Goal: Find specific page/section: Find specific page/section

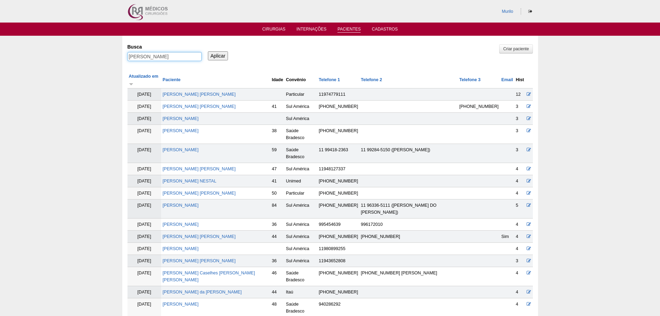
click at [187, 56] on input "[PERSON_NAME]" at bounding box center [164, 56] width 74 height 9
paste input "DEBORA RODRIGUES DE SOUZ"
type input "DEBORA RODRIGUES DE SOUZA"
click at [208, 51] on input "Aplicar" at bounding box center [218, 55] width 20 height 9
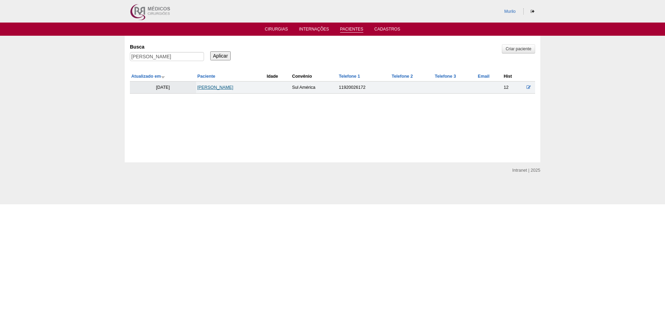
click at [197, 89] on link "DEBORA RODRIGUES DE SOUZA" at bounding box center [215, 87] width 36 height 5
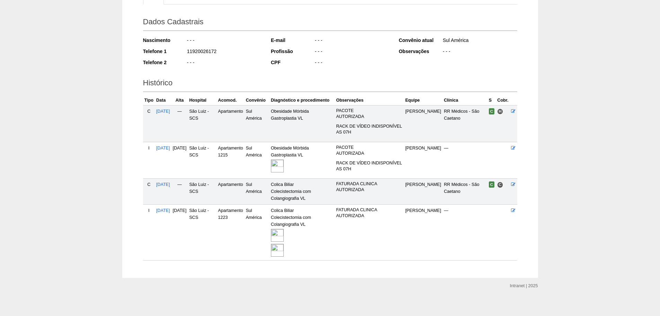
scroll to position [92, 0]
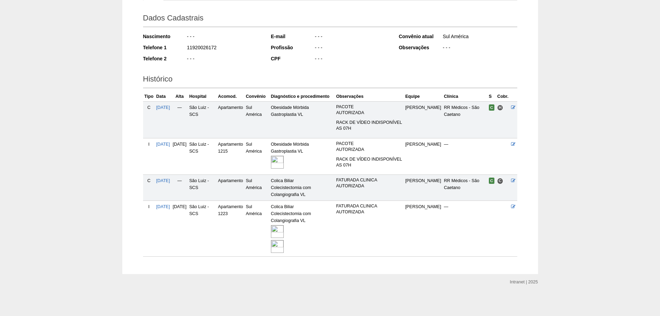
click at [284, 234] on img at bounding box center [277, 231] width 13 height 13
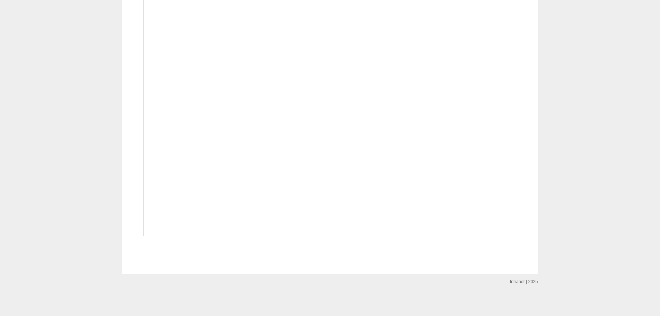
scroll to position [762, 0]
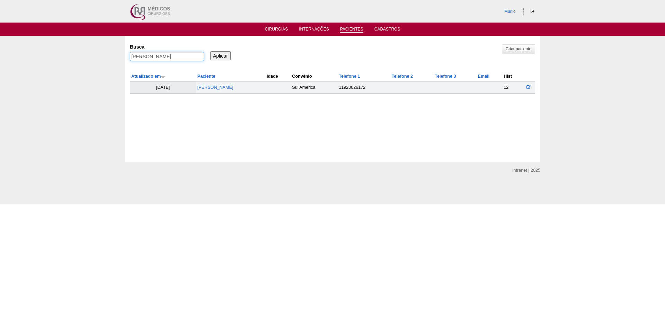
click at [179, 55] on input "[PERSON_NAME]" at bounding box center [167, 56] width 74 height 9
paste input "Cintia Massarelli Alboy Dionisio"
type input "Cintia Massarelli Alboy Dionisio"
click at [210, 51] on input "Aplicar" at bounding box center [220, 55] width 20 height 9
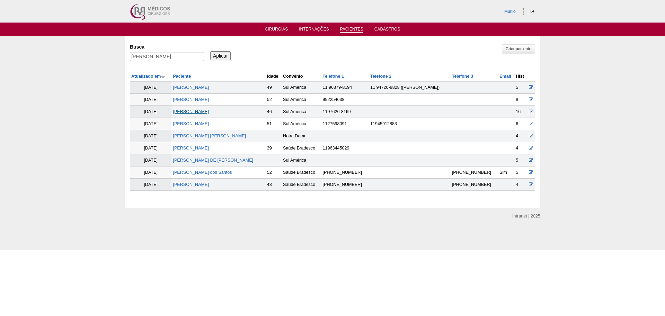
click at [204, 112] on link "Cintia Massarelli Alboy Dionisio" at bounding box center [191, 111] width 36 height 5
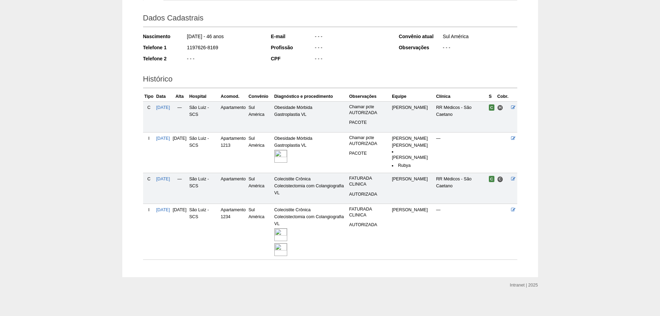
scroll to position [95, 0]
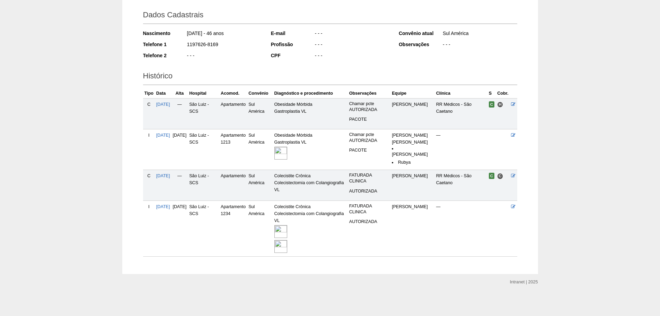
click at [287, 229] on img at bounding box center [280, 231] width 13 height 13
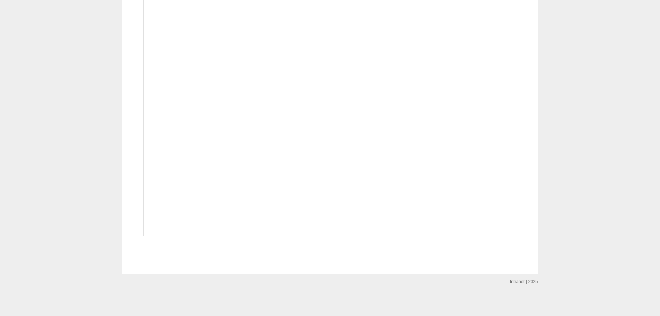
scroll to position [727, 0]
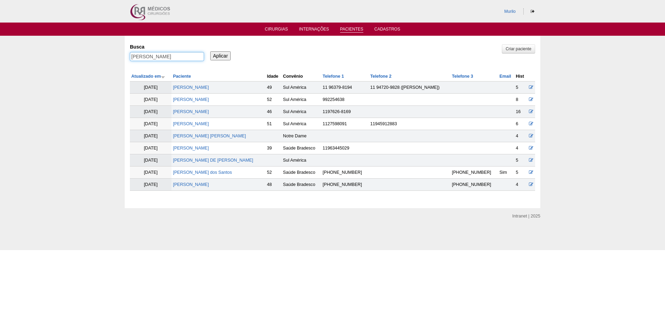
click at [179, 58] on input "[PERSON_NAME]" at bounding box center [167, 56] width 74 height 9
paste input "[PERSON_NAME]"
click at [179, 58] on input "Viviane Aparecida Padilha Campos" at bounding box center [167, 56] width 74 height 9
click at [179, 58] on input "[PERSON_NAME] [PERSON_NAME]" at bounding box center [167, 56] width 74 height 9
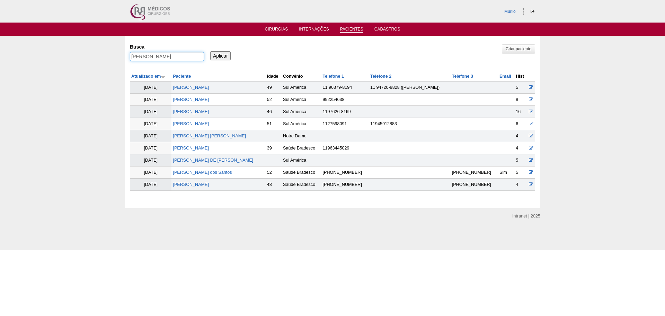
click at [179, 58] on input "[PERSON_NAME] [PERSON_NAME]" at bounding box center [167, 56] width 74 height 9
paste input "text"
type input "[PERSON_NAME] [PERSON_NAME]"
click at [210, 51] on input "Aplicar" at bounding box center [220, 55] width 20 height 9
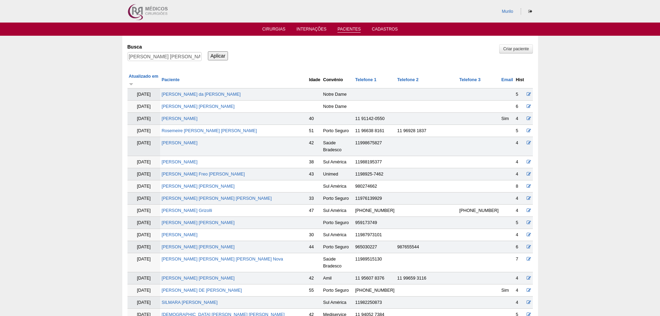
scroll to position [354, 0]
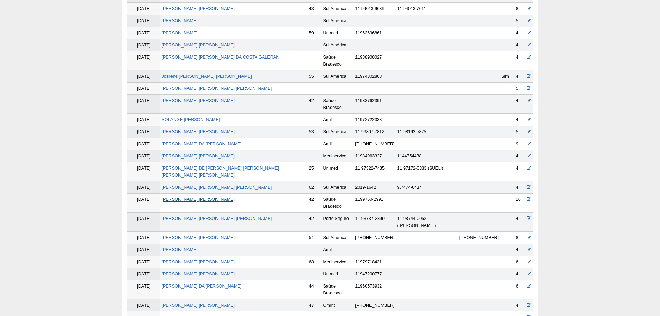
click at [203, 197] on link "[PERSON_NAME] [PERSON_NAME]" at bounding box center [197, 199] width 73 height 5
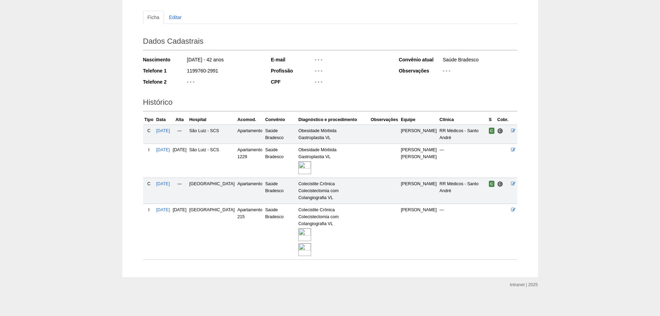
scroll to position [72, 0]
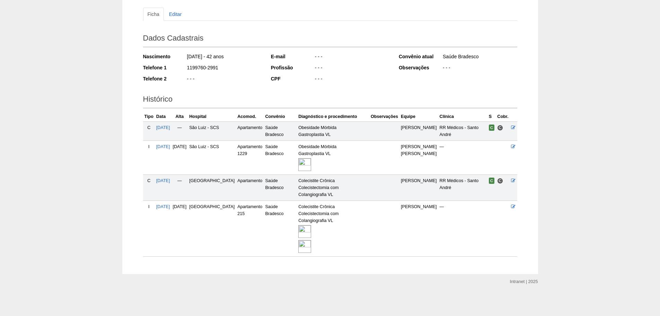
click at [309, 246] on img at bounding box center [304, 246] width 13 height 13
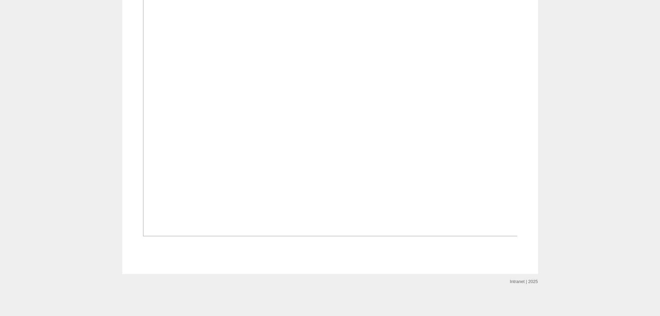
scroll to position [693, 0]
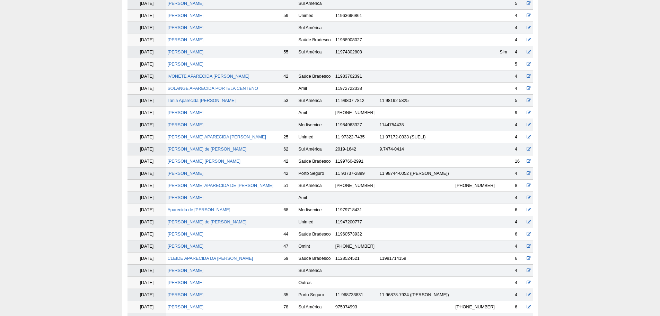
scroll to position [351, 0]
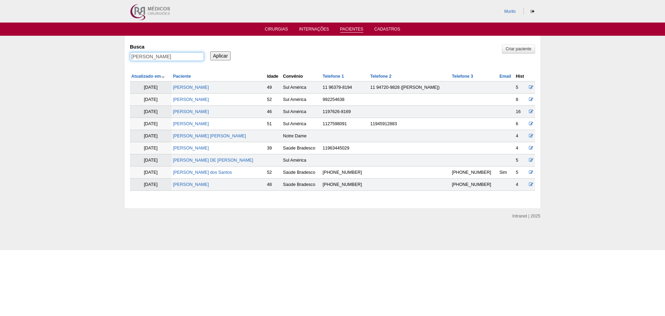
click at [147, 56] on input "Viviane Aparecida Padilha Campos" at bounding box center [167, 56] width 74 height 9
paste input "Kelly Cristina Saleme"
type input "Kelly Cristina Saleme"
click at [210, 51] on input "Aplicar" at bounding box center [220, 55] width 20 height 9
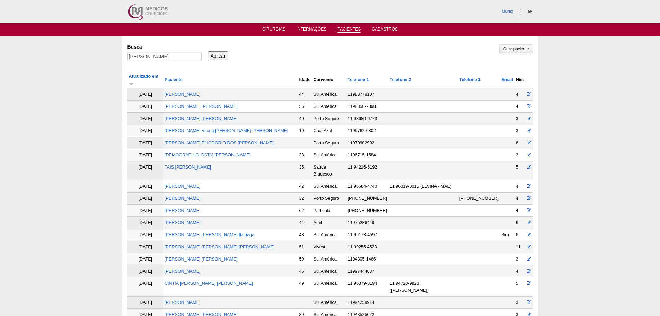
scroll to position [536, 0]
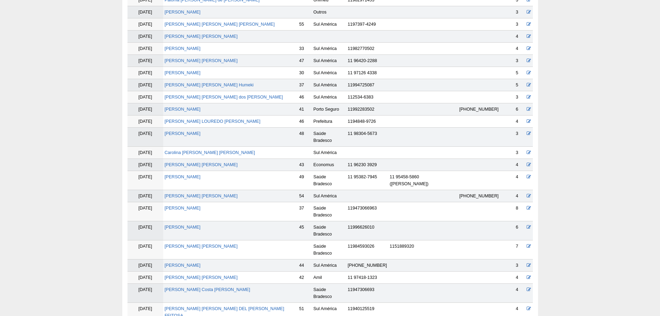
click at [183, 221] on td "Kelly Cristina Saleme" at bounding box center [230, 230] width 135 height 19
click at [184, 224] on link "Kelly Cristina Saleme" at bounding box center [183, 226] width 36 height 5
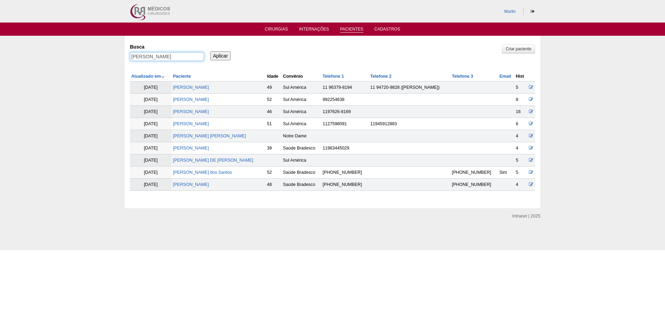
click at [166, 61] on input "[PERSON_NAME]" at bounding box center [167, 56] width 74 height 9
paste input "Mary Anne Mane da Silva"
type input "Mary Anne Mane da Silva"
click at [210, 51] on input "Aplicar" at bounding box center [220, 55] width 20 height 9
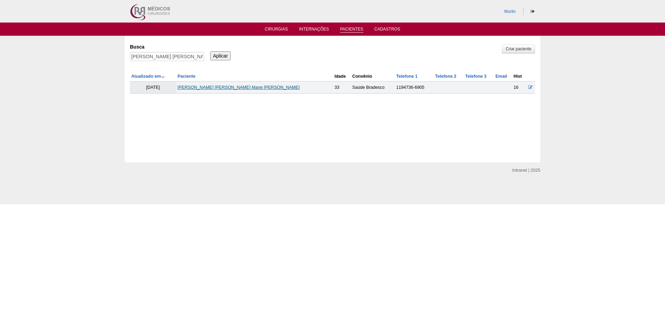
click at [224, 89] on link "Mary Anne Mane da Silva" at bounding box center [239, 87] width 122 height 5
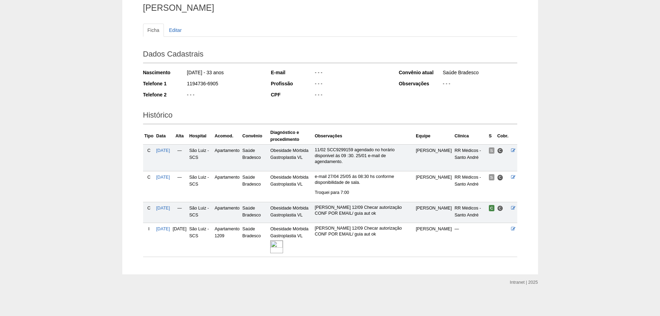
scroll to position [56, 0]
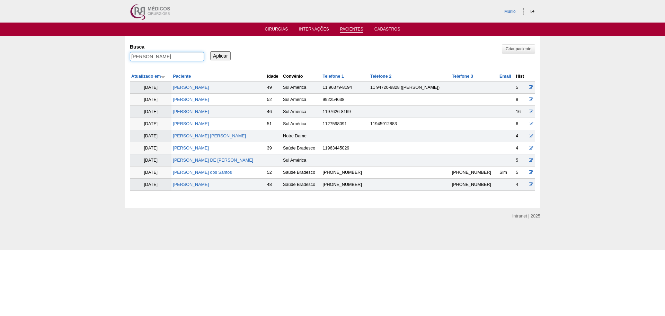
click at [147, 56] on input "Mary Anne Mane da Silva" at bounding box center [167, 56] width 74 height 9
paste input "Jessica Santana do Nascimento Malavasi"
type input "Jessica Santana do Nascimento Malavasi"
click at [210, 51] on input "Aplicar" at bounding box center [220, 55] width 20 height 9
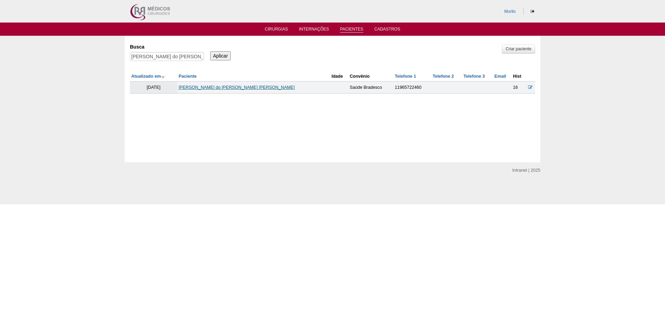
click at [205, 86] on link "Jessica Santana do Nascimento Malavasi" at bounding box center [237, 87] width 116 height 5
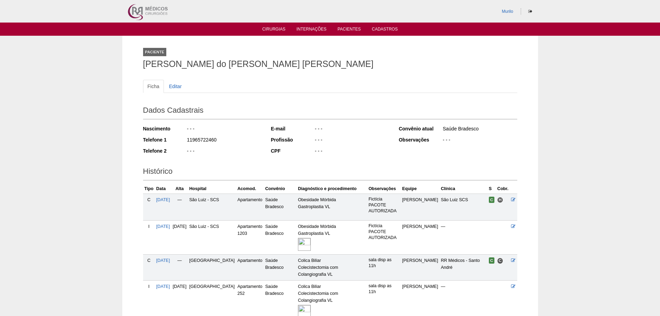
scroll to position [66, 0]
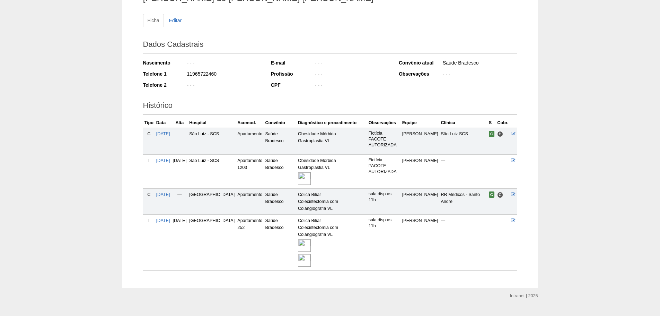
click at [311, 239] on img at bounding box center [304, 245] width 13 height 13
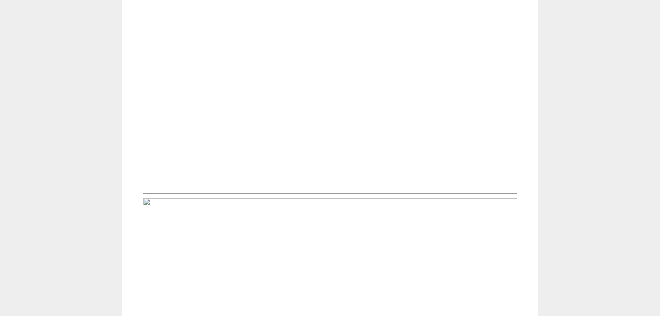
scroll to position [416, 0]
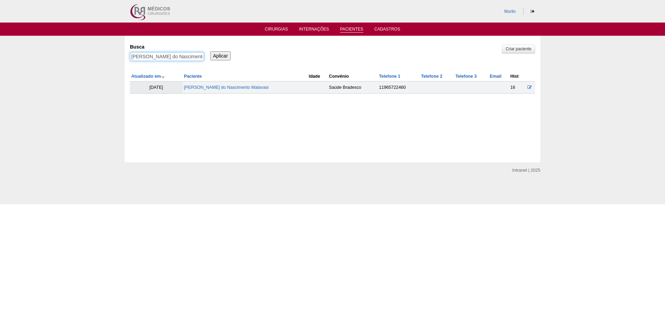
click at [177, 54] on input "[PERSON_NAME] do Nascimento Malavasi" at bounding box center [167, 56] width 74 height 9
paste input "[PERSON_NAME]"
type input "[PERSON_NAME]"
click at [210, 51] on input "Aplicar" at bounding box center [220, 55] width 20 height 9
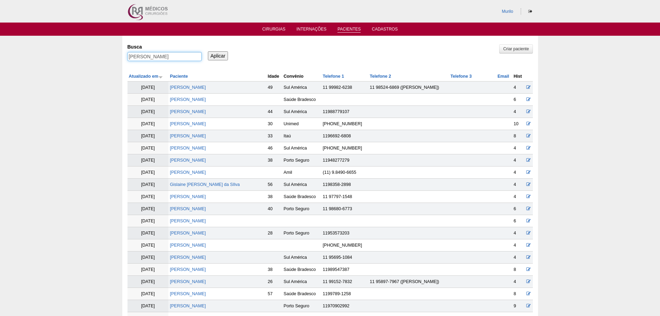
drag, startPoint x: 145, startPoint y: 54, endPoint x: 251, endPoint y: 61, distance: 106.9
click at [243, 61] on div "Busca [PERSON_NAME] Aplicar" at bounding box center [329, 53] width 405 height 24
type input "[PERSON_NAME]"
click at [208, 51] on input "Aplicar" at bounding box center [218, 55] width 20 height 9
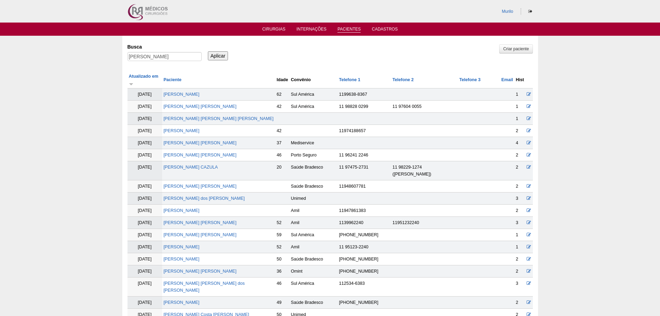
click at [212, 277] on td "[PERSON_NAME] [PERSON_NAME] dos [PERSON_NAME]" at bounding box center [218, 286] width 113 height 19
click at [213, 281] on link "[PERSON_NAME]" at bounding box center [203, 287] width 81 height 12
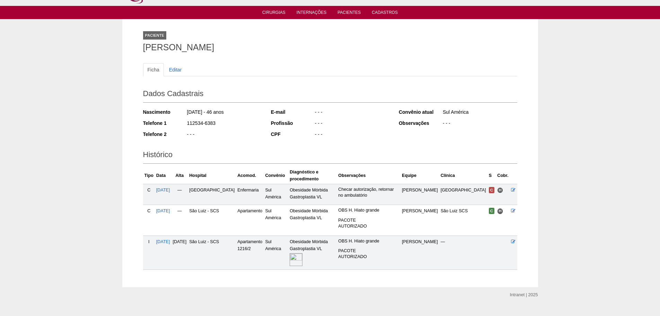
scroll to position [30, 0]
